Goal: Navigation & Orientation: Understand site structure

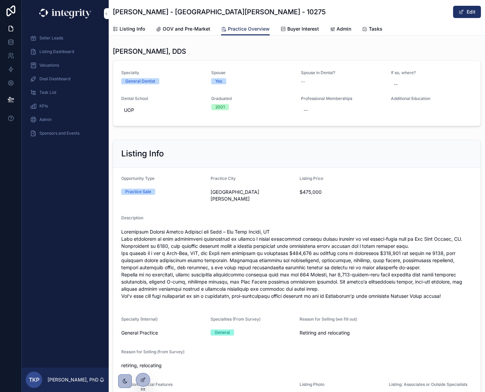
click at [50, 51] on span "Listing Dashboard" at bounding box center [56, 51] width 35 height 5
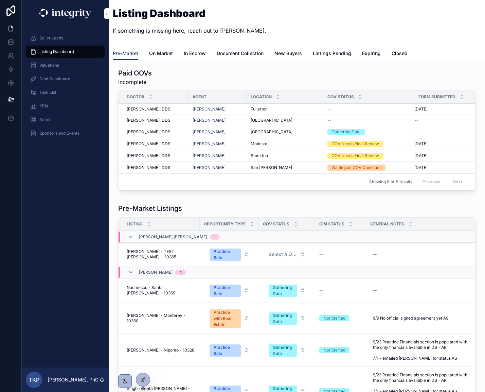
click at [56, 67] on span "Valuations" at bounding box center [49, 65] width 20 height 5
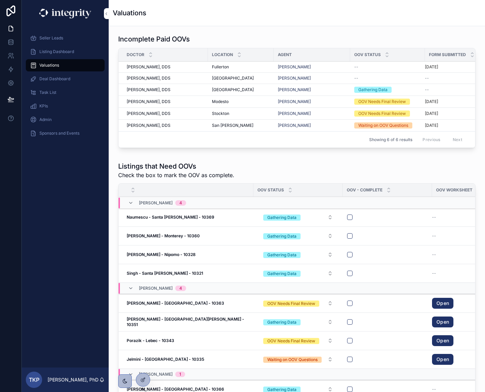
click at [60, 77] on span "Deal Dashboard" at bounding box center [54, 78] width 31 height 5
